Goal: Navigation & Orientation: Find specific page/section

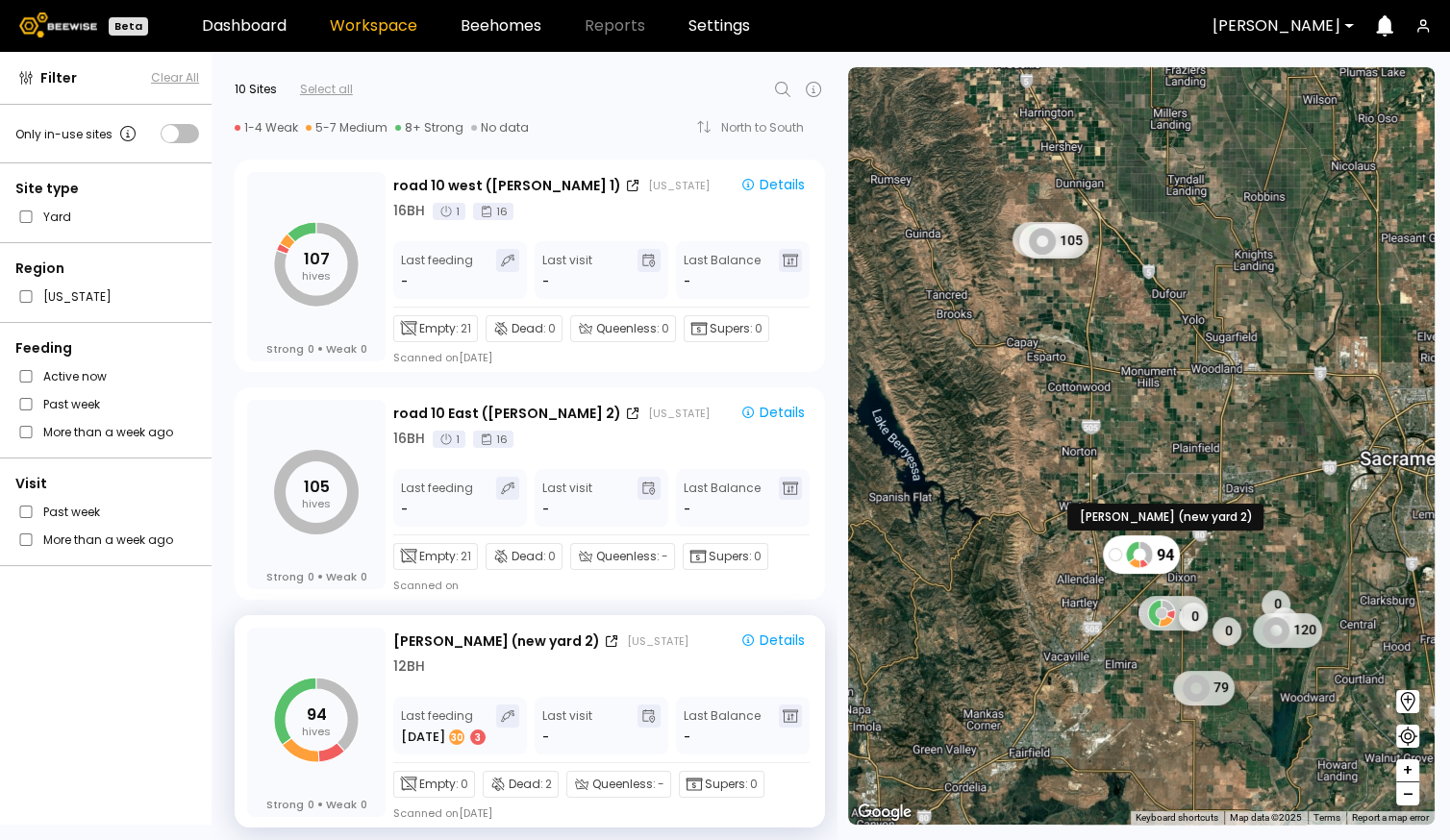
click at [1156, 558] on div "94" at bounding box center [1141, 554] width 77 height 38
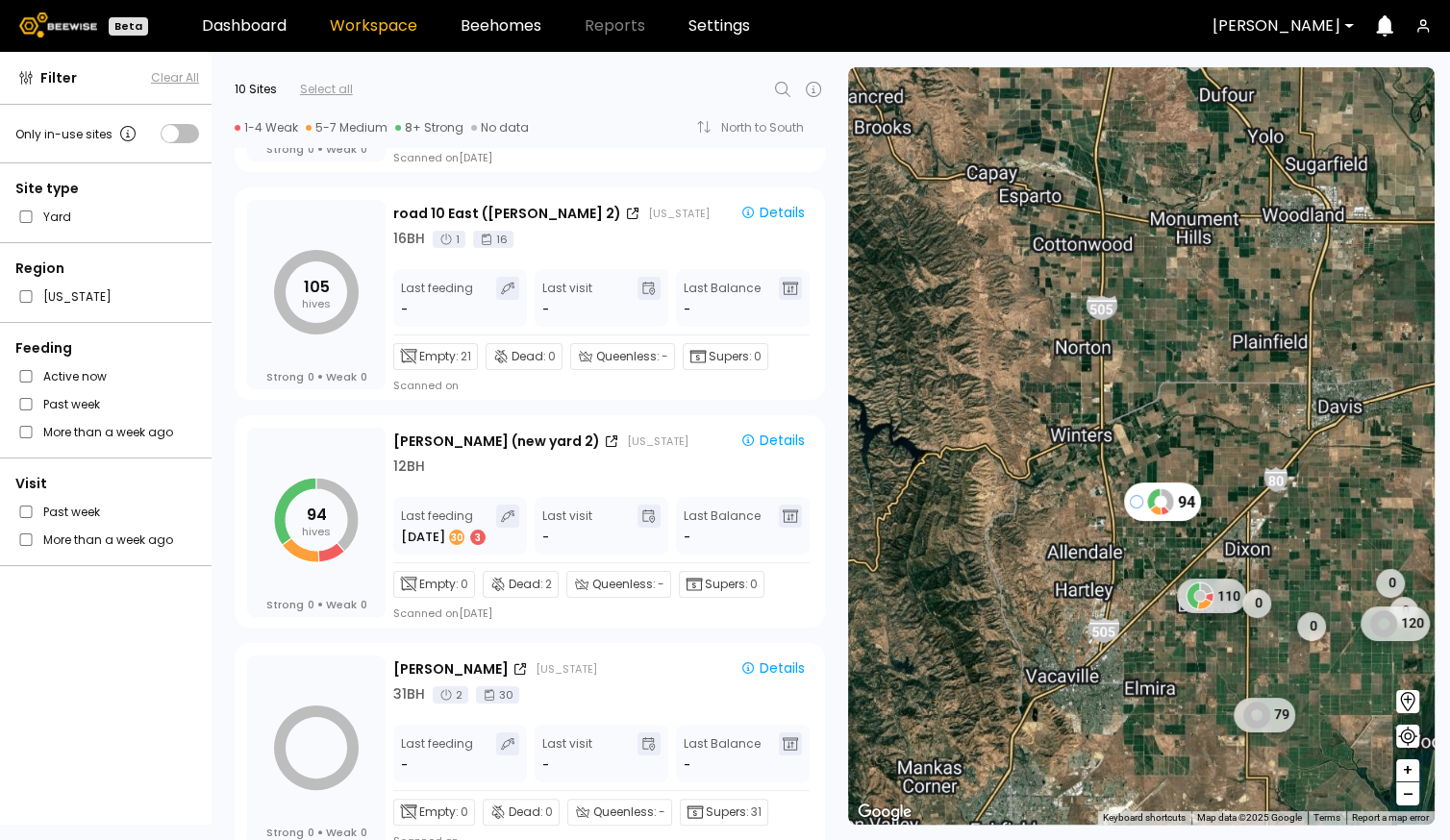
scroll to position [223, 0]
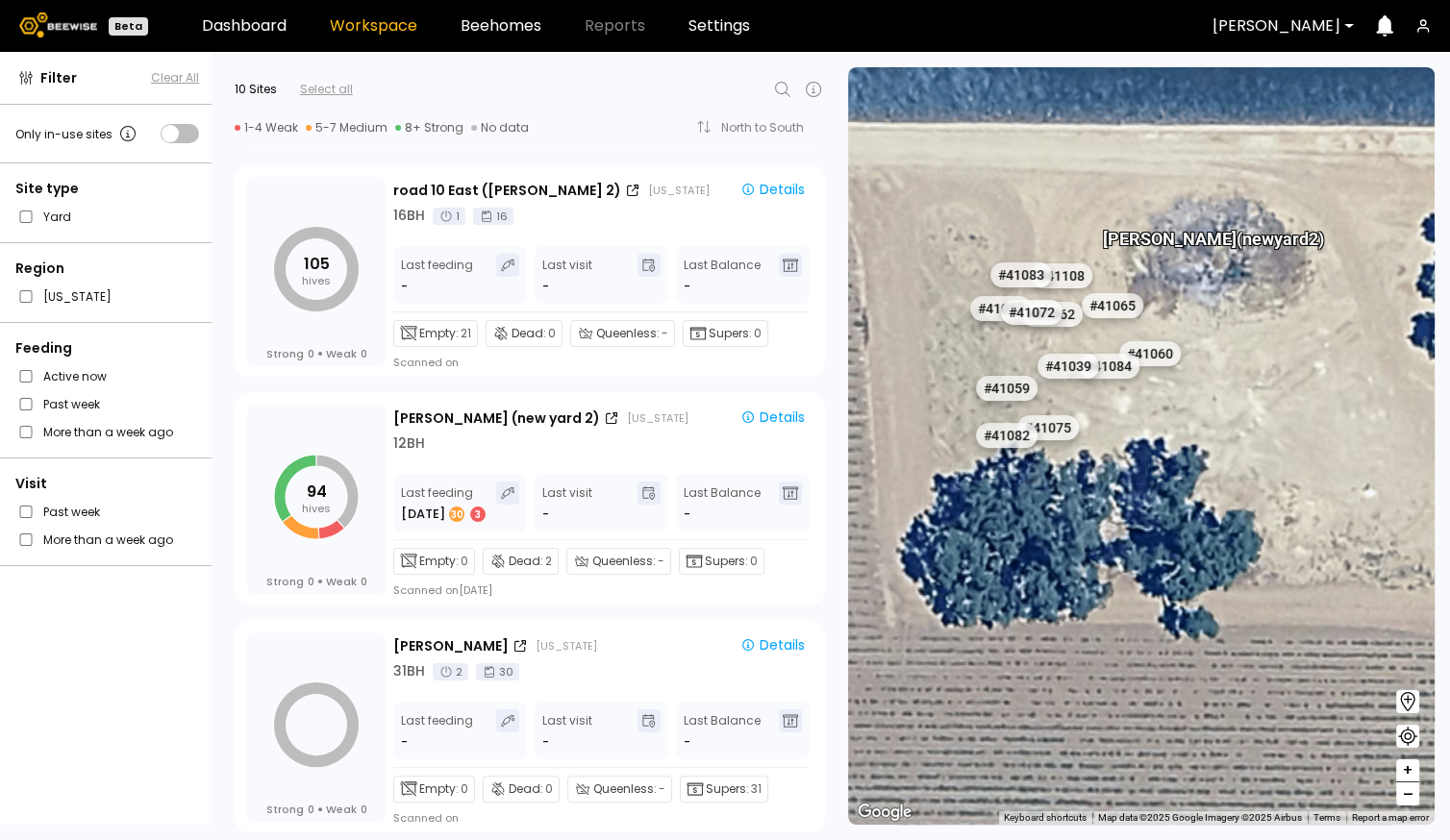
drag, startPoint x: 1082, startPoint y: 366, endPoint x: 1098, endPoint y: 591, distance: 225.6
click at [1100, 596] on div "Sievers (new yard 2) # 41048 # 41036 # 40069 # 40113 # 40702 # 40736 # 40306 # …" at bounding box center [1141, 446] width 586 height 757
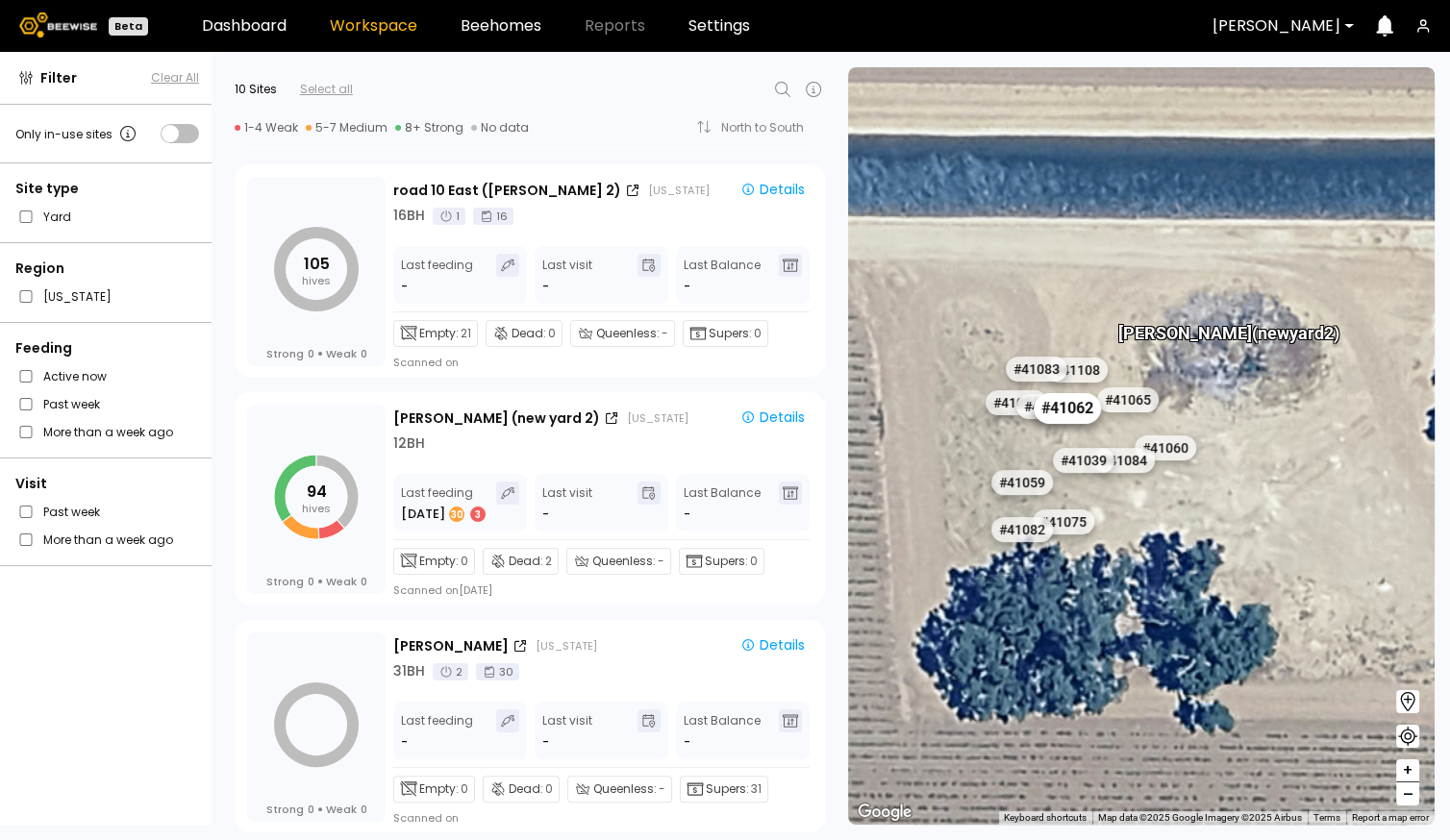
click at [1057, 415] on div "# 41062" at bounding box center [1067, 408] width 67 height 30
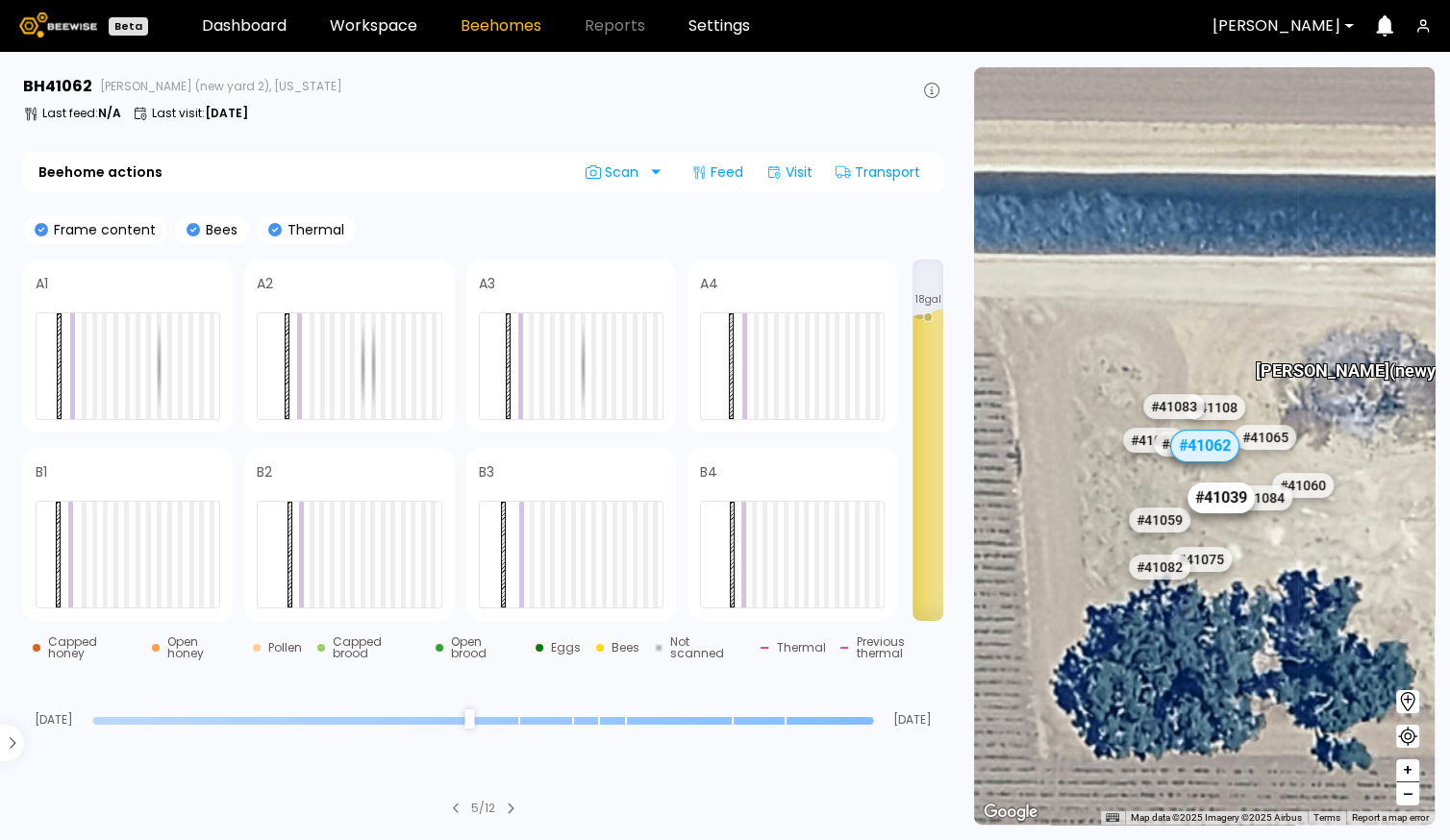
click at [1229, 493] on div "# 41039" at bounding box center [1221, 498] width 67 height 30
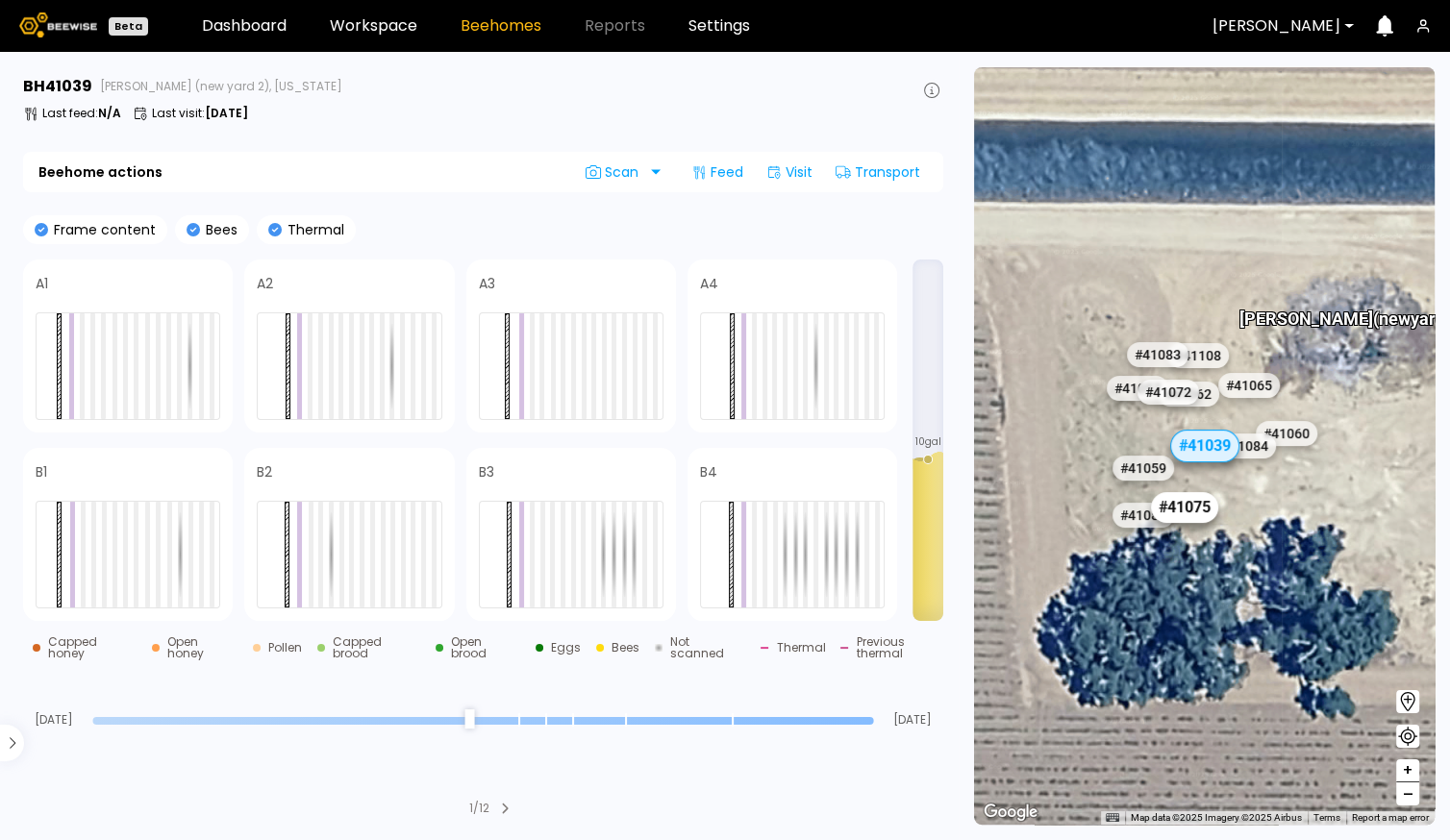
click at [1183, 516] on div "# 41075" at bounding box center [1184, 507] width 67 height 30
